Goal: Submit feedback/report problem: Submit feedback/report problem

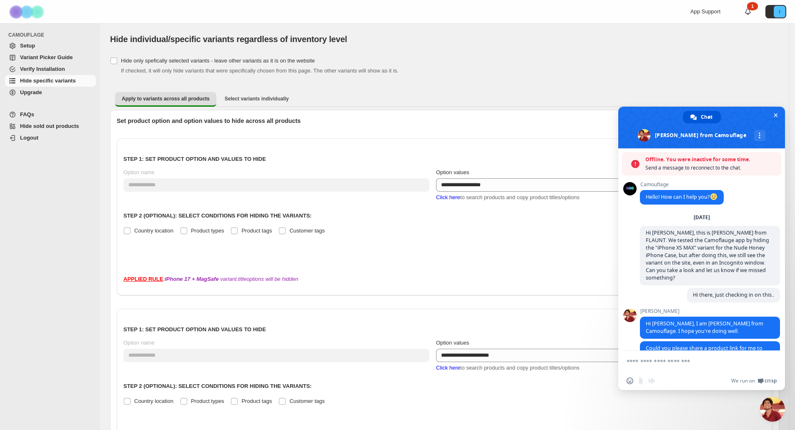
scroll to position [3081, 0]
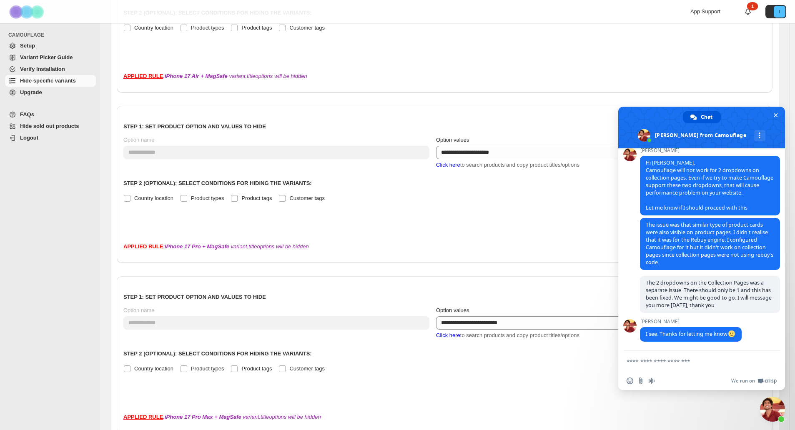
scroll to position [416, 0]
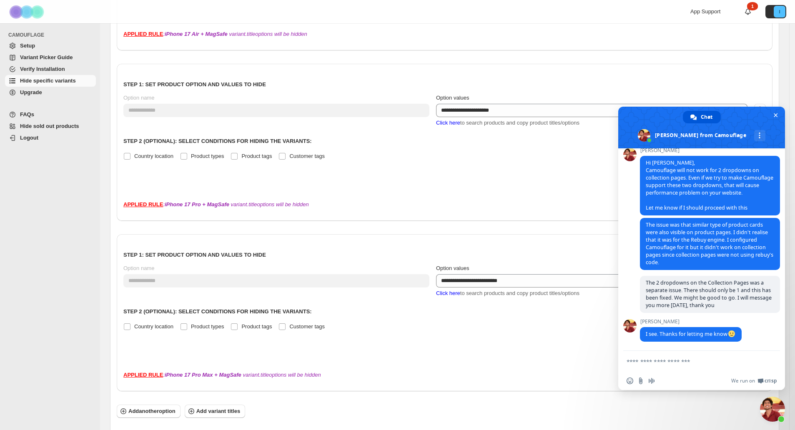
click at [660, 367] on textarea "Compose your message..." at bounding box center [693, 361] width 133 height 21
type textarea "*"
type textarea "**********"
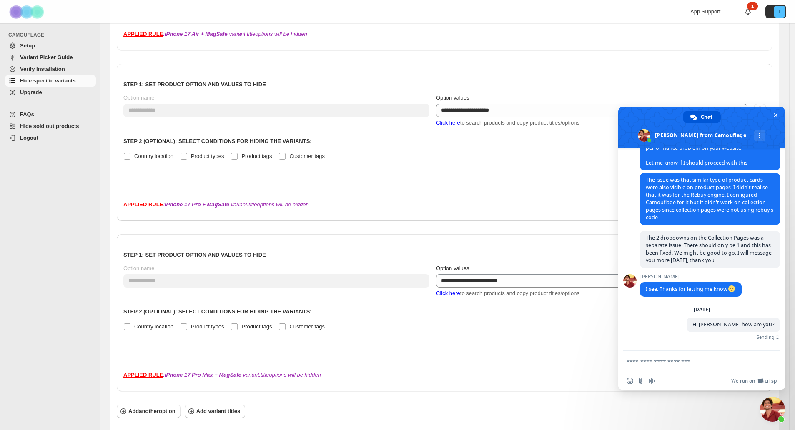
scroll to position [3126, 0]
type textarea "**********"
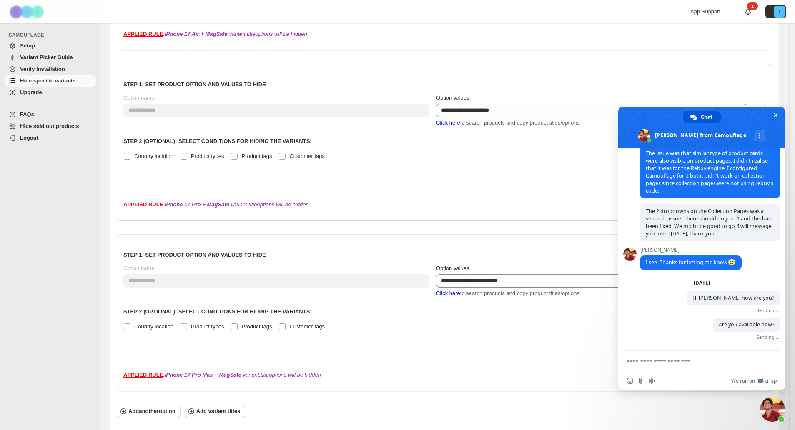
scroll to position [3152, 0]
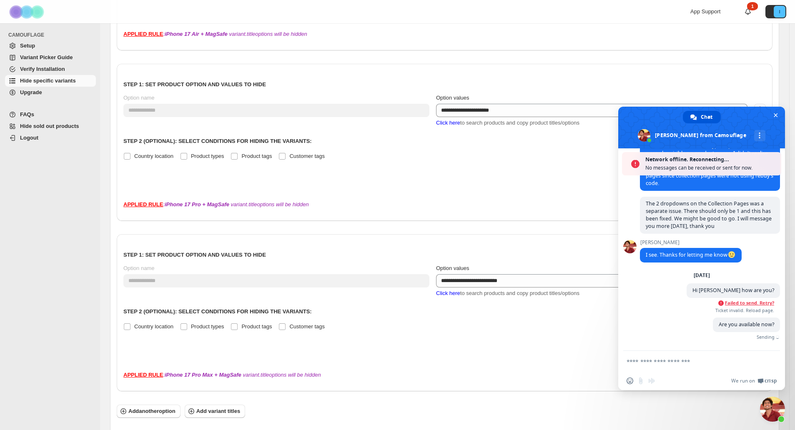
click at [745, 306] on span "Failed to send. Retry?" at bounding box center [749, 303] width 49 height 6
click at [696, 368] on textarea "Compose your message..." at bounding box center [693, 361] width 133 height 21
type textarea "**********"
click at [770, 363] on span "Send" at bounding box center [771, 362] width 6 height 6
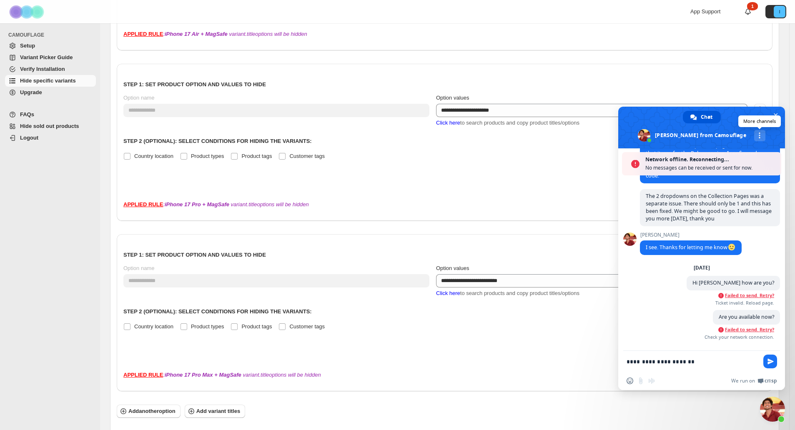
click at [759, 136] on span at bounding box center [760, 136] width 2 height 6
click at [755, 125] on span at bounding box center [702, 128] width 167 height 42
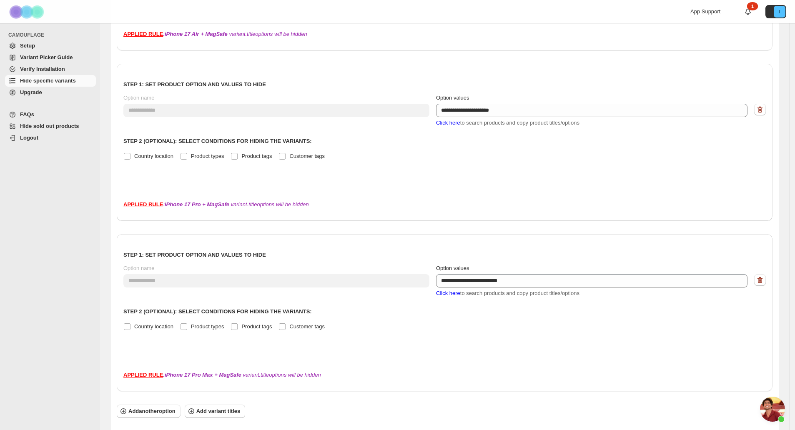
click at [771, 407] on span "Open chat" at bounding box center [772, 409] width 25 height 25
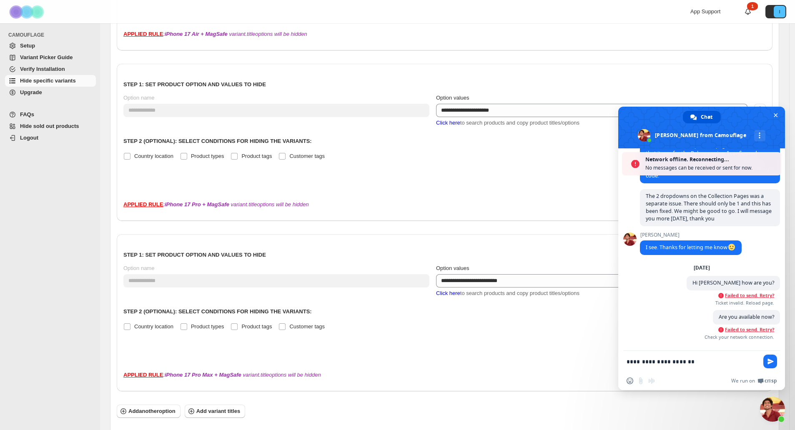
scroll to position [3167, 0]
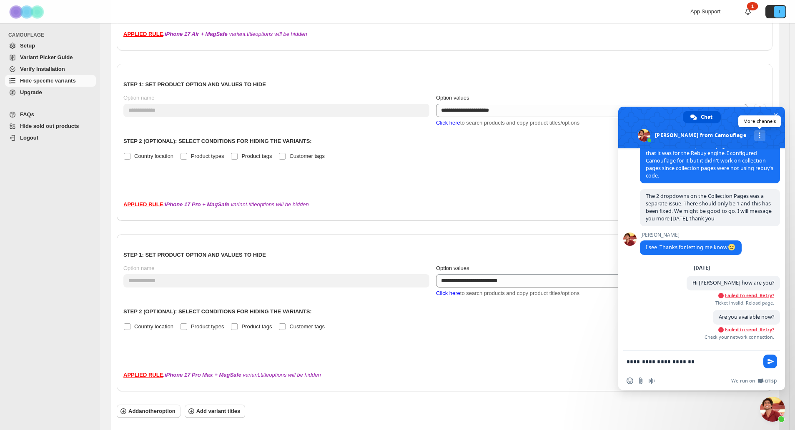
click at [754, 136] on link "More channels" at bounding box center [759, 135] width 11 height 11
click at [679, 366] on textarea "**********" at bounding box center [693, 361] width 133 height 21
click at [543, 371] on div "APPLIED RULE : iPhone 17 Pro Max + MagSafe variant.title options will be hidden" at bounding box center [444, 375] width 643 height 8
click at [768, 362] on span "Send" at bounding box center [771, 362] width 6 height 6
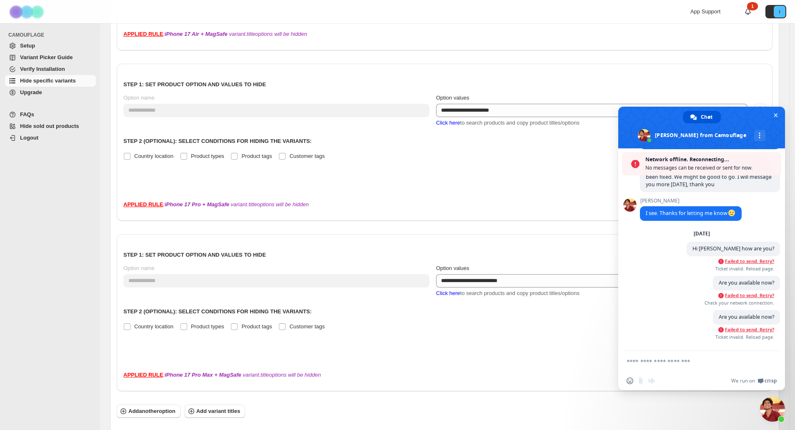
scroll to position [3229, 0]
click at [775, 115] on span "Close chat" at bounding box center [776, 115] width 4 height 5
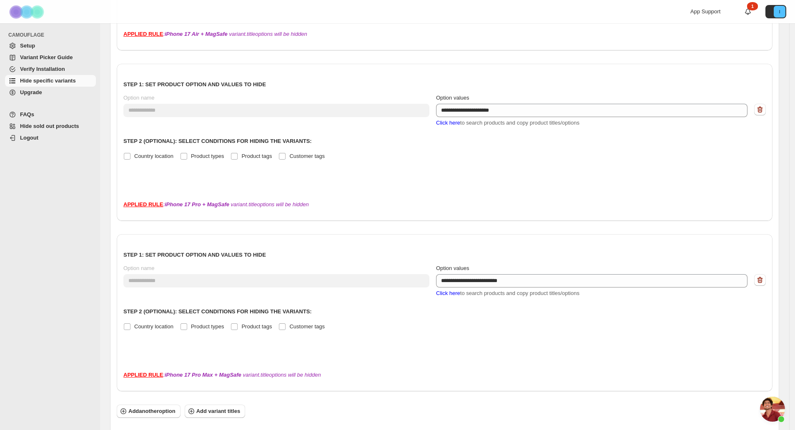
click at [776, 407] on span "Open chat" at bounding box center [772, 409] width 25 height 25
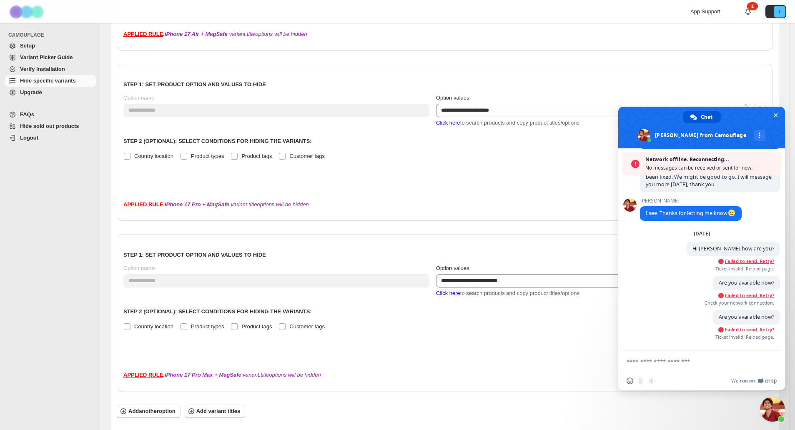
click at [699, 161] on span "Network offline. Reconnecting..." at bounding box center [712, 160] width 132 height 8
click at [636, 165] on span at bounding box center [635, 164] width 8 height 9
